Goal: Task Accomplishment & Management: Manage account settings

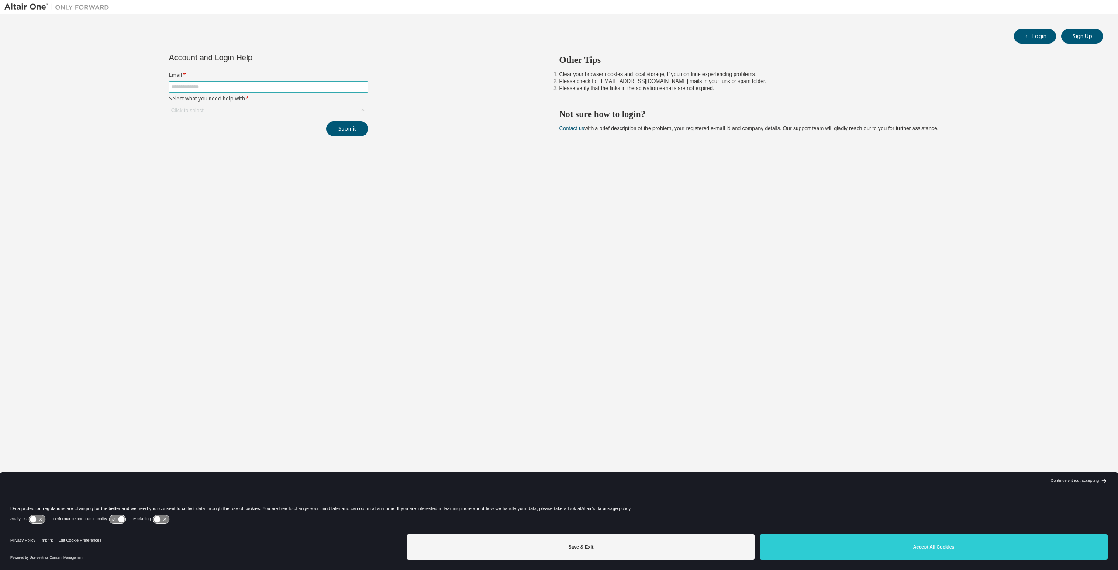
click at [221, 83] on span at bounding box center [268, 86] width 199 height 11
click at [219, 85] on input "text" at bounding box center [268, 86] width 195 height 7
type input "**********"
click at [222, 113] on div "Click to select" at bounding box center [268, 110] width 198 height 10
click at [219, 139] on li "I forgot my password" at bounding box center [268, 134] width 197 height 11
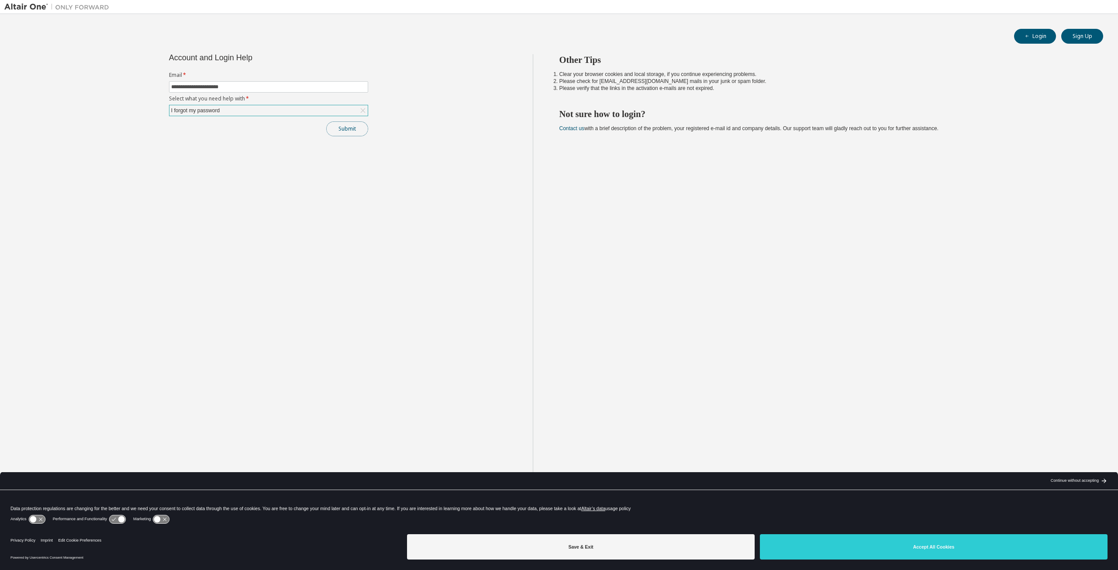
click at [345, 133] on button "Submit" at bounding box center [347, 128] width 42 height 15
click at [352, 132] on button "Submit" at bounding box center [347, 128] width 42 height 15
click at [1044, 35] on button "Login" at bounding box center [1035, 36] width 42 height 15
